Goal: Task Accomplishment & Management: Complete application form

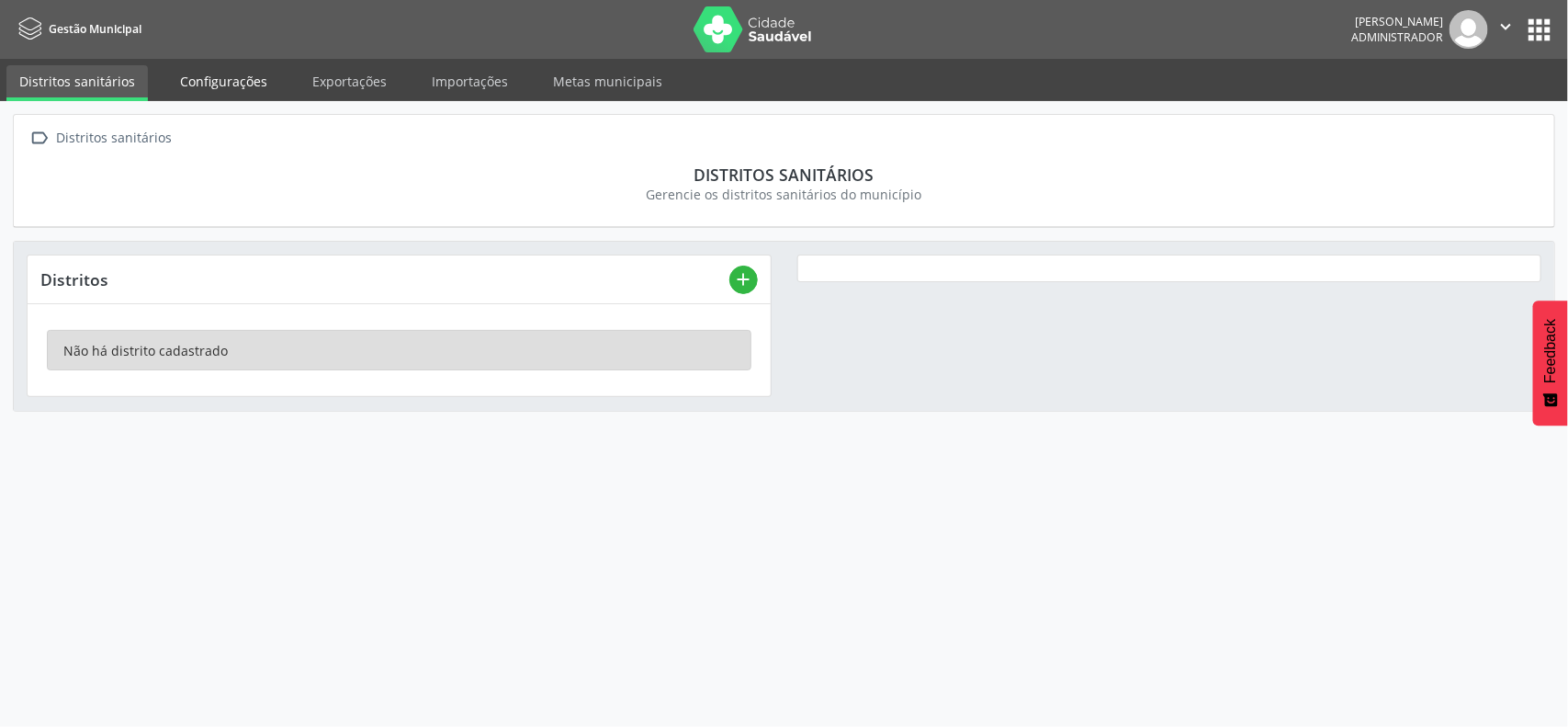
click at [212, 79] on link "Configurações" at bounding box center [223, 81] width 113 height 32
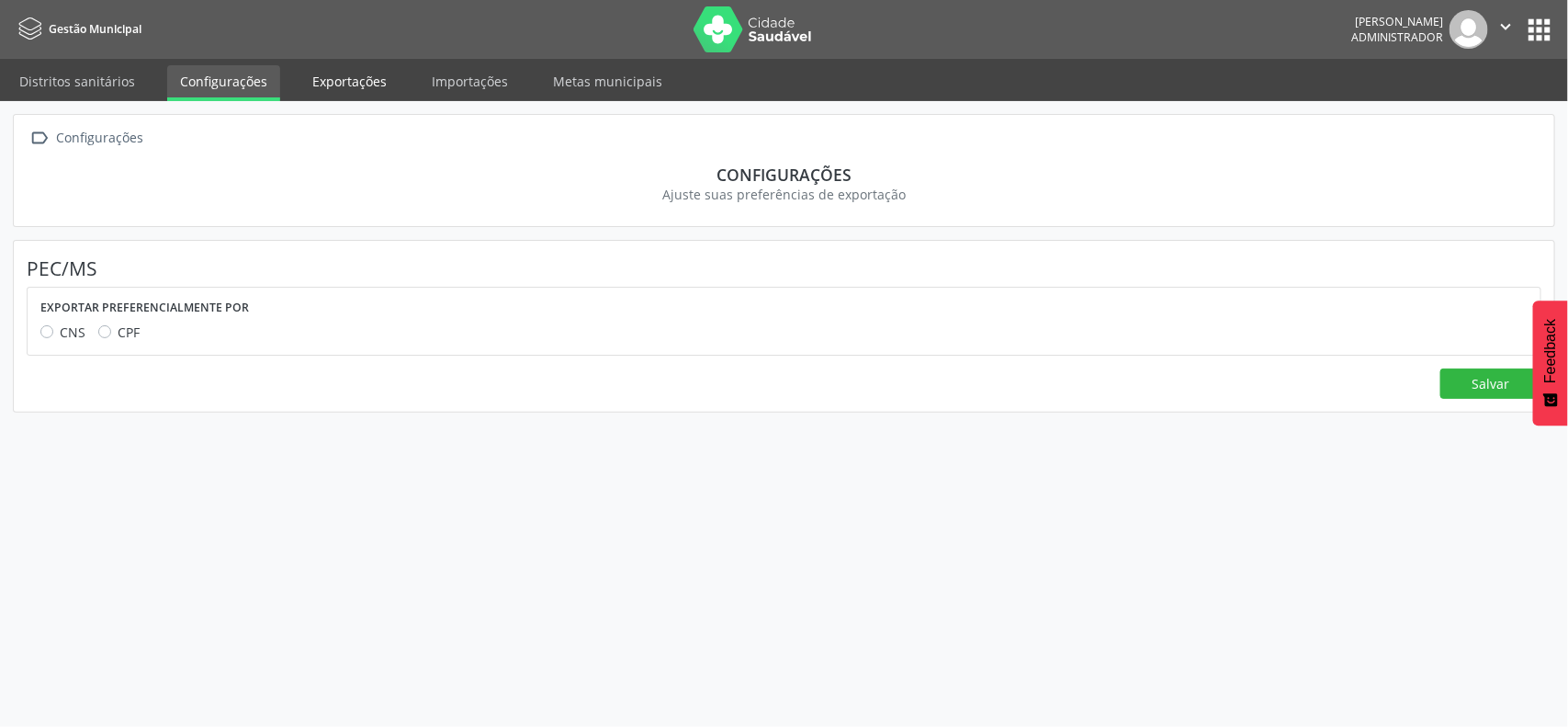
click at [327, 79] on link "Exportações" at bounding box center [350, 81] width 100 height 32
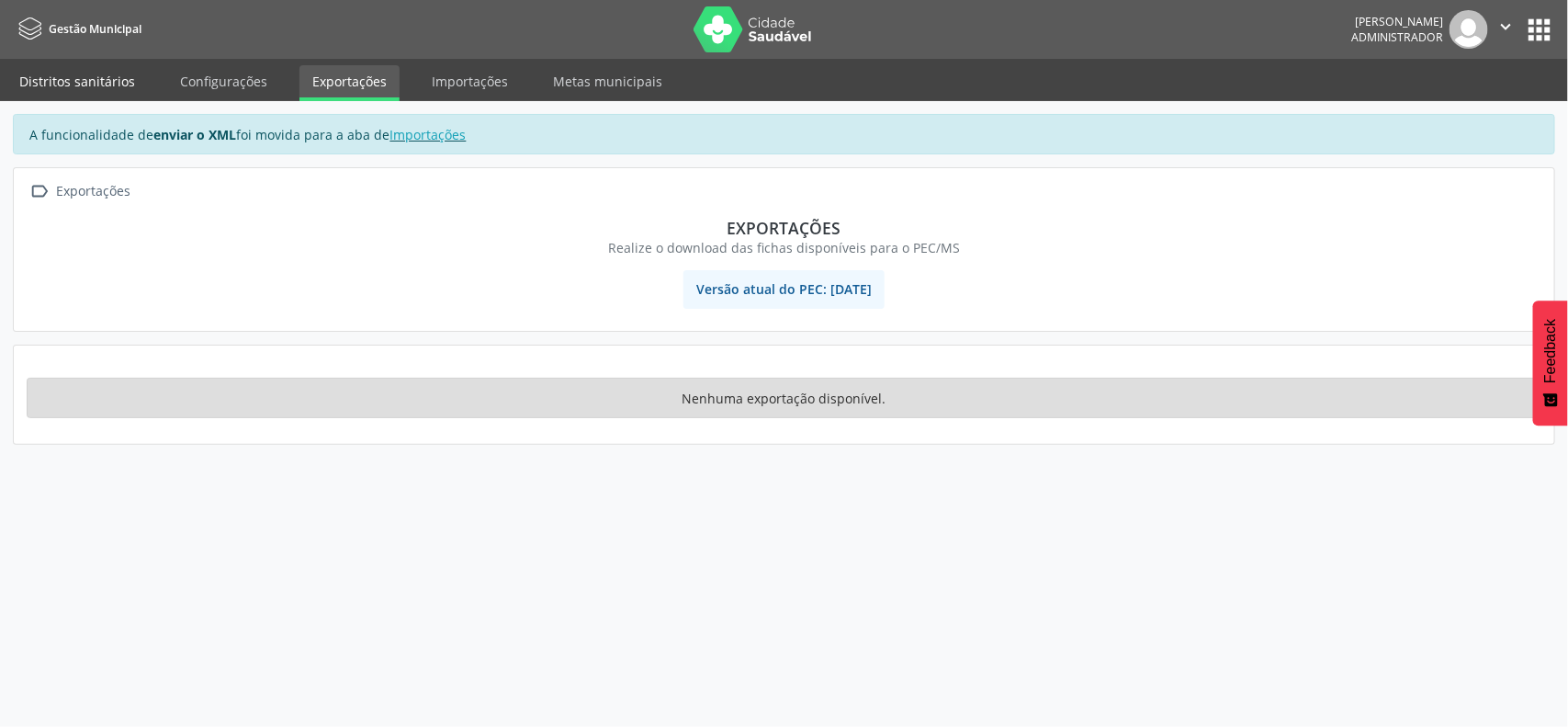
click at [58, 80] on link "Distritos sanitários" at bounding box center [77, 81] width 141 height 32
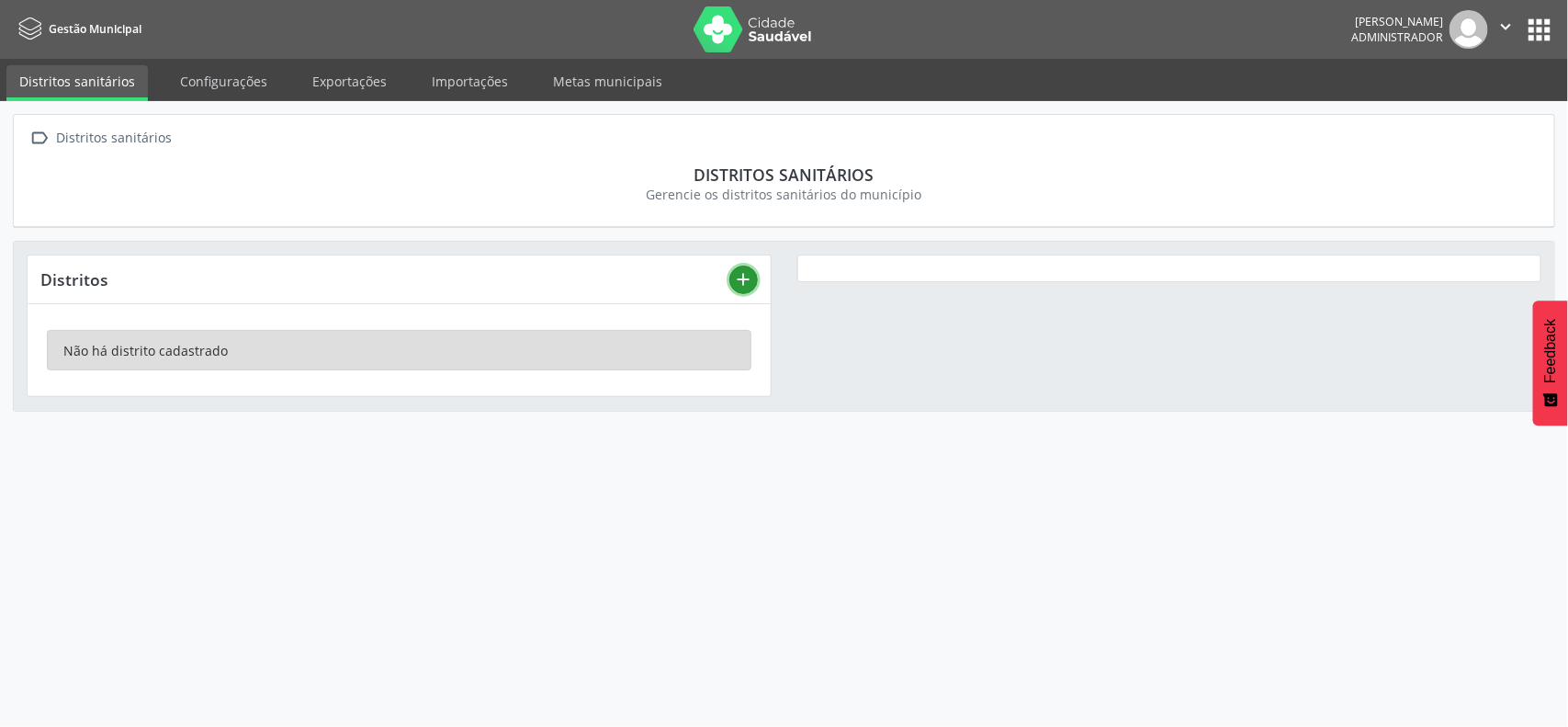
click at [745, 275] on icon "add" at bounding box center [742, 279] width 21 height 21
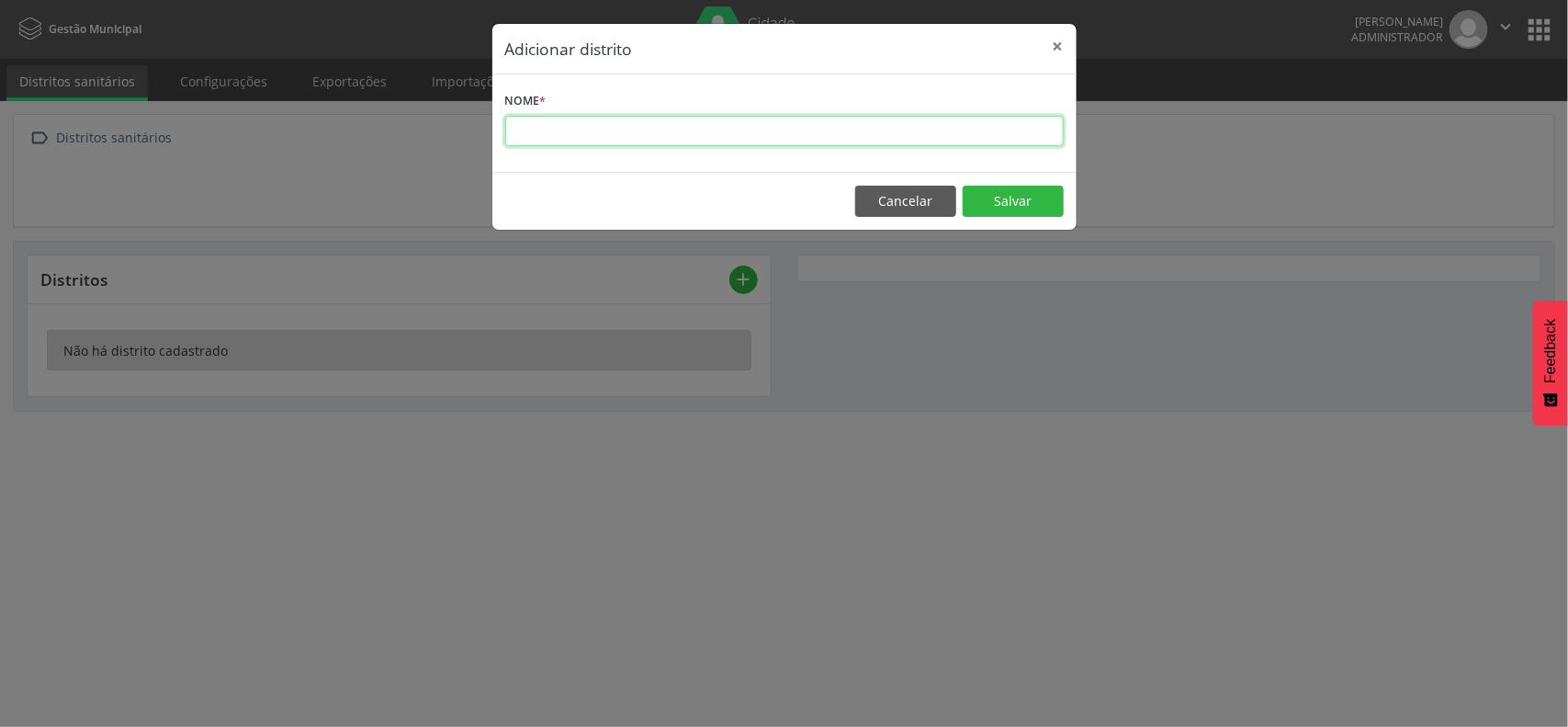
click at [659, 136] on input "text" at bounding box center [784, 131] width 558 height 31
type input "*********"
click at [896, 198] on button "Cancelar" at bounding box center [905, 201] width 101 height 31
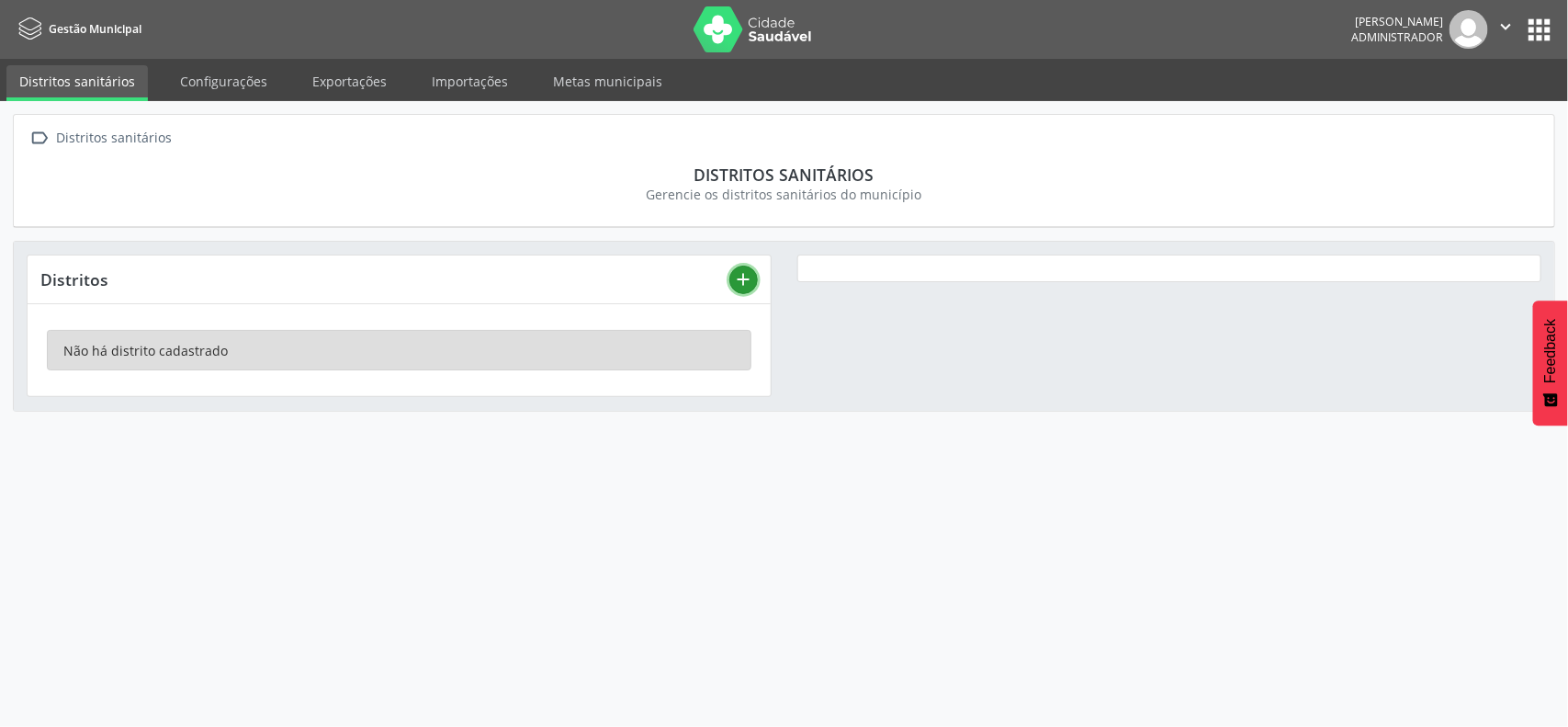
click at [735, 275] on icon "add" at bounding box center [742, 279] width 21 height 21
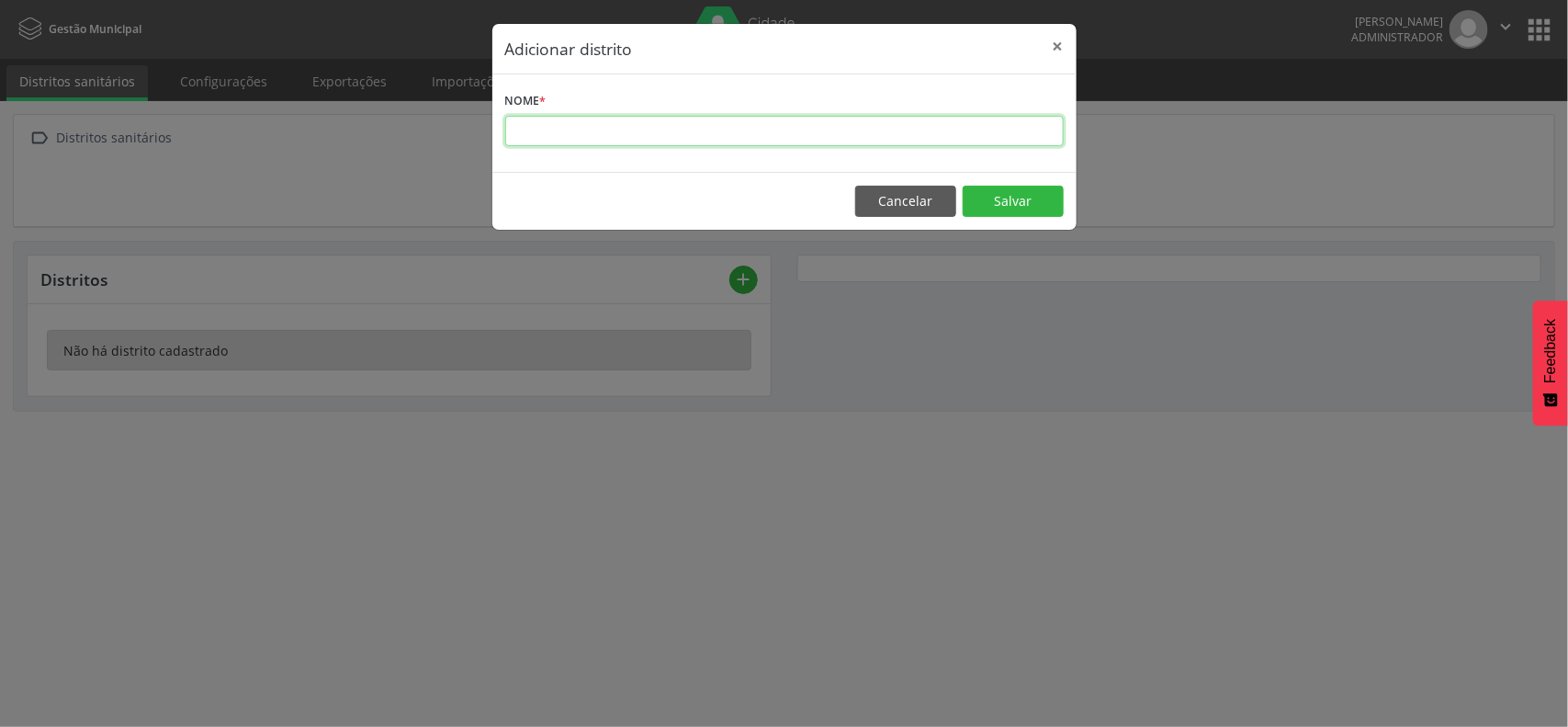
click at [583, 133] on input "text" at bounding box center [784, 131] width 558 height 31
type input "*********"
click at [1007, 203] on button "Salvar" at bounding box center [1013, 201] width 101 height 31
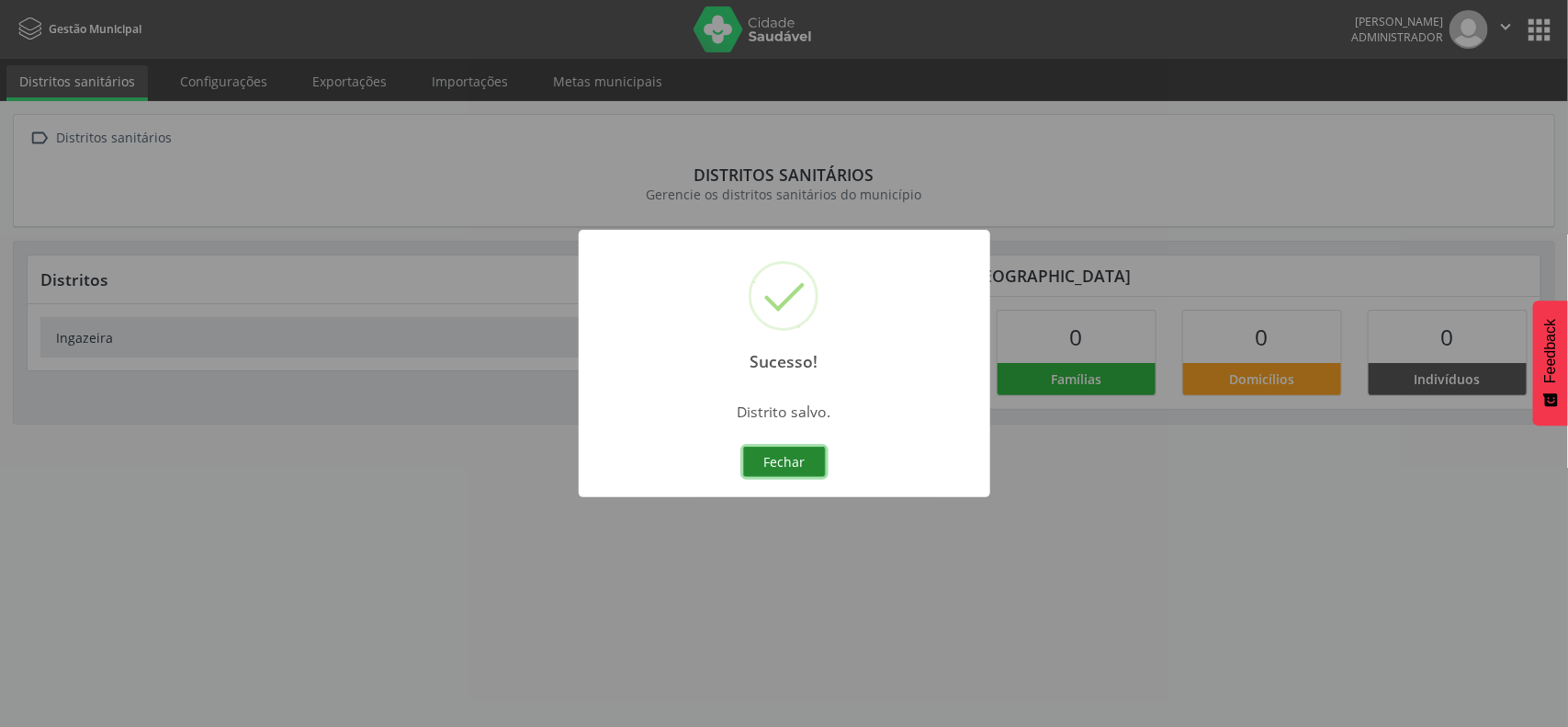
click at [760, 462] on button "Fechar" at bounding box center [784, 462] width 82 height 31
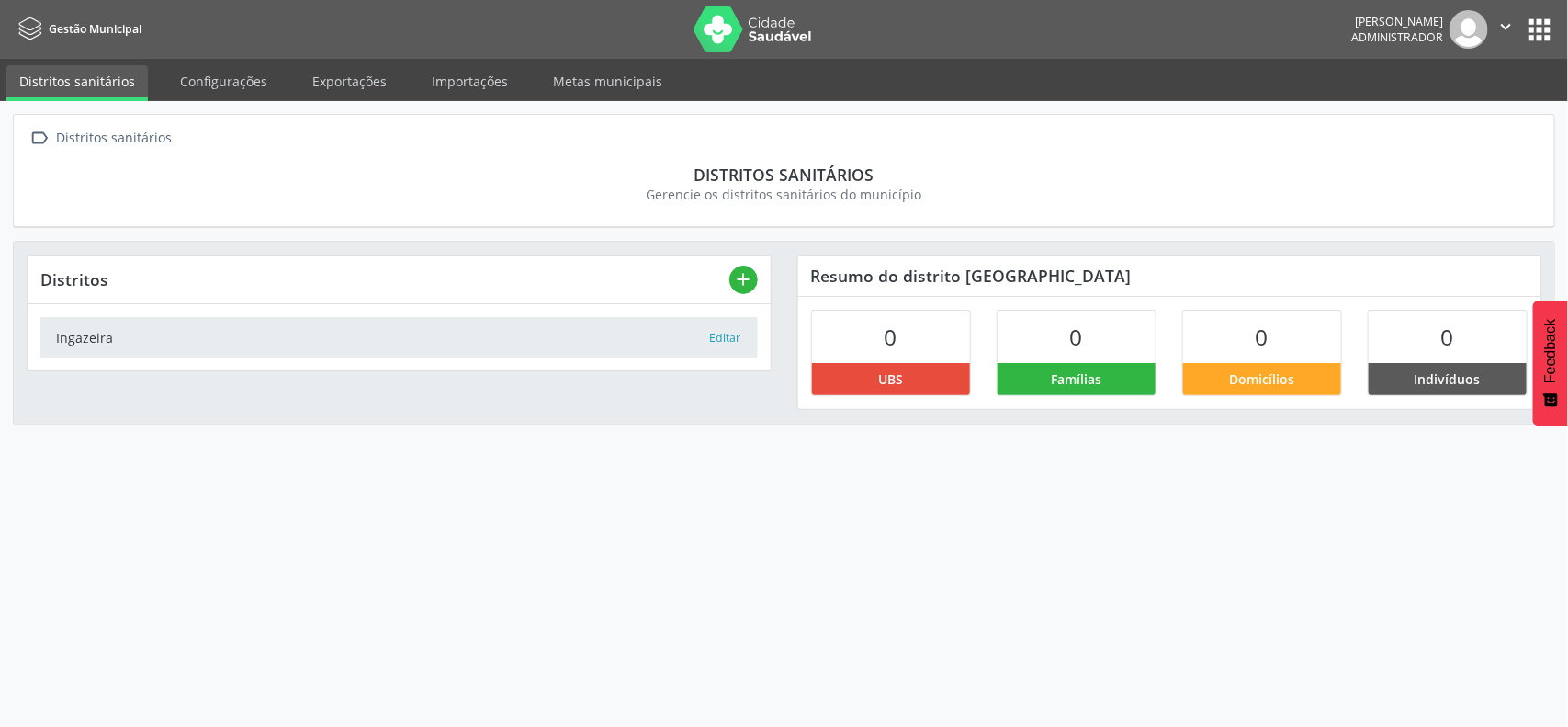
click at [98, 28] on span "Gestão Municipal" at bounding box center [95, 29] width 93 height 16
click at [745, 38] on img at bounding box center [753, 29] width 119 height 46
